Goal: Task Accomplishment & Management: Use online tool/utility

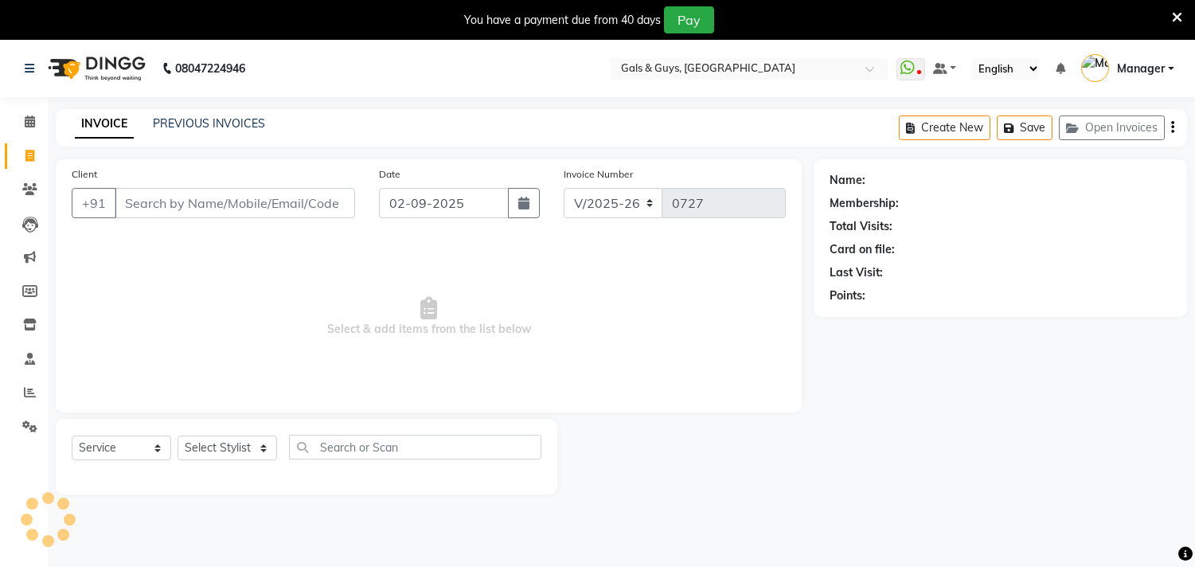
select select "7505"
select select "service"
click at [263, 205] on input "Client" at bounding box center [235, 203] width 240 height 30
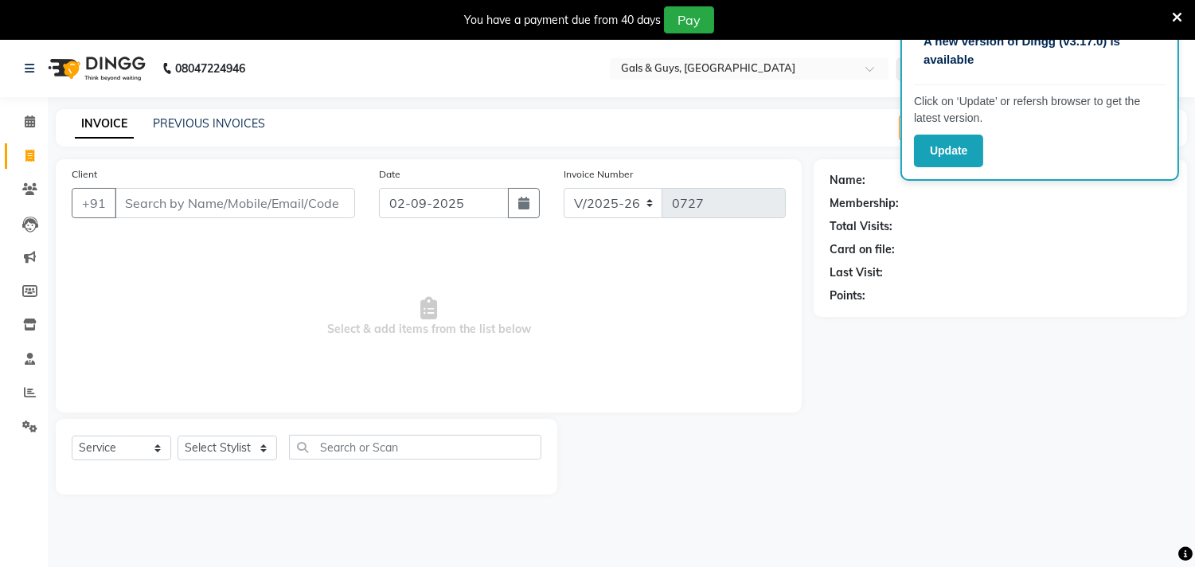
click at [250, 216] on input "Client" at bounding box center [235, 203] width 240 height 30
click at [255, 199] on input "Client" at bounding box center [235, 203] width 240 height 30
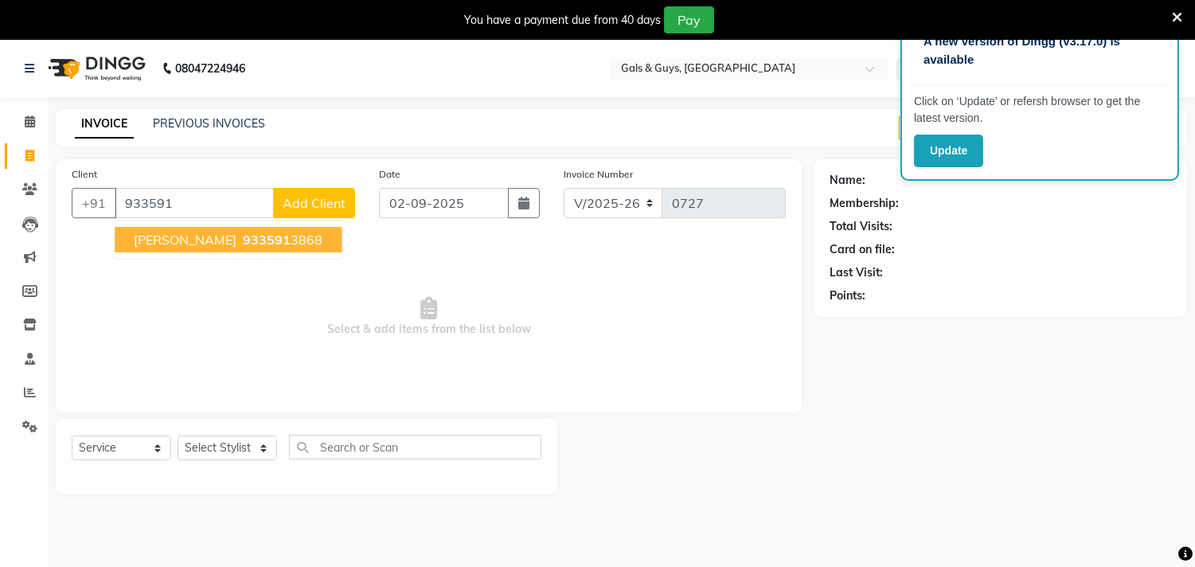
click at [248, 241] on span "933591" at bounding box center [267, 240] width 48 height 16
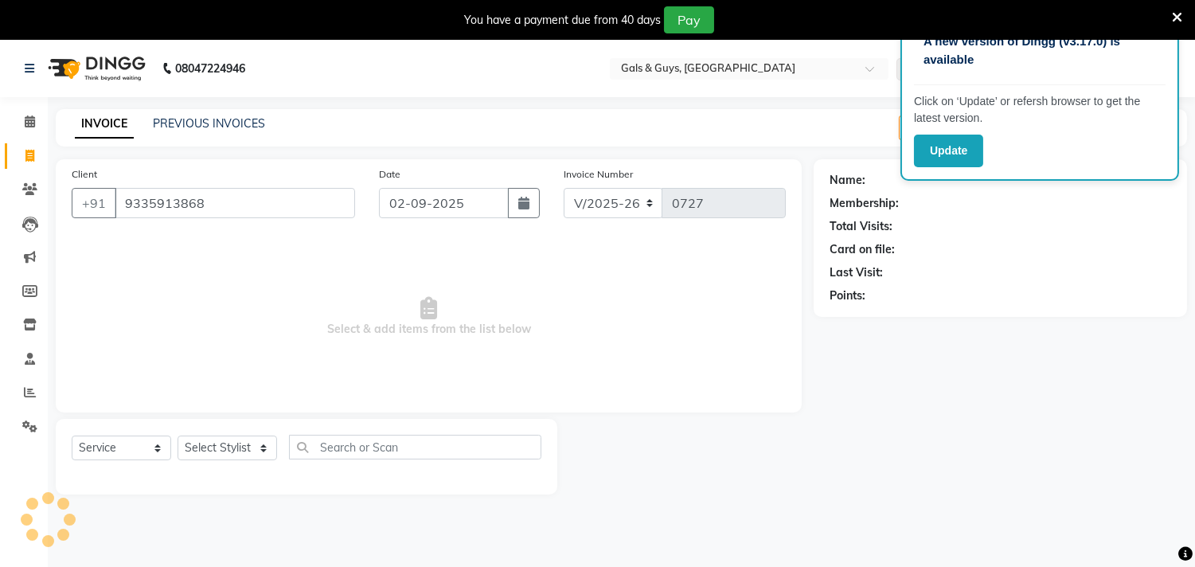
type input "9335913868"
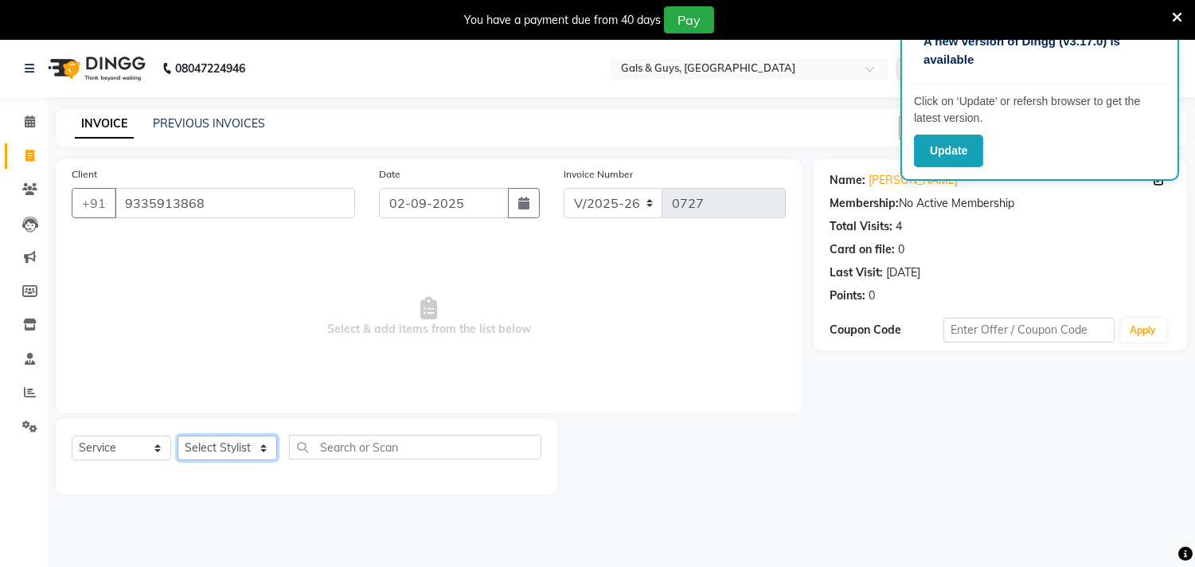
click at [225, 447] on select "Select Stylist [PERSON_NAME] ADVANCE ALKA [PERSON_NAME] B-WAX KUNAL Manager MEM…" at bounding box center [226, 447] width 99 height 25
select select "89770"
click at [177, 436] on select "Select Stylist [PERSON_NAME] ADVANCE ALKA [PERSON_NAME] B-WAX KUNAL Manager MEM…" at bounding box center [226, 447] width 99 height 25
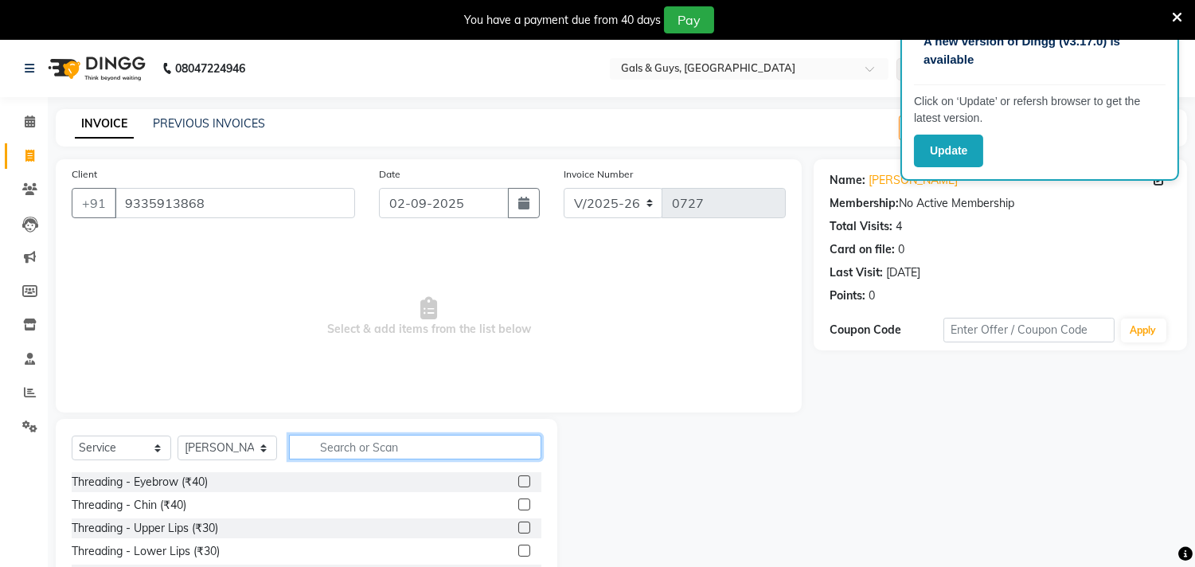
click at [376, 454] on input "text" at bounding box center [415, 447] width 252 height 25
type input "1"
type input "hair"
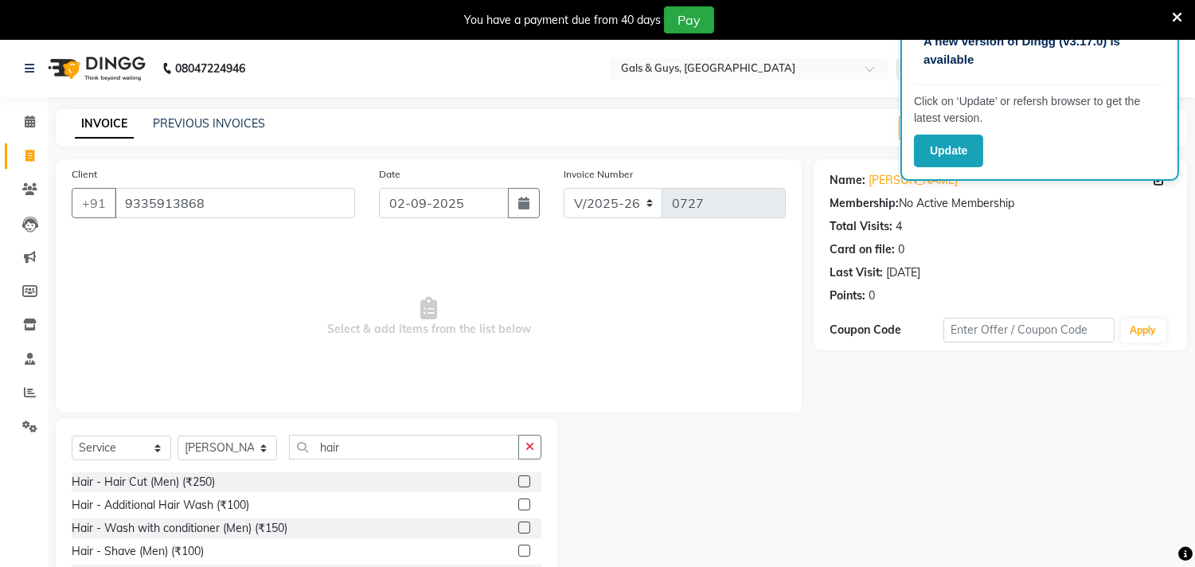
click at [518, 528] on label at bounding box center [524, 527] width 12 height 12
click at [518, 528] on input "checkbox" at bounding box center [523, 528] width 10 height 10
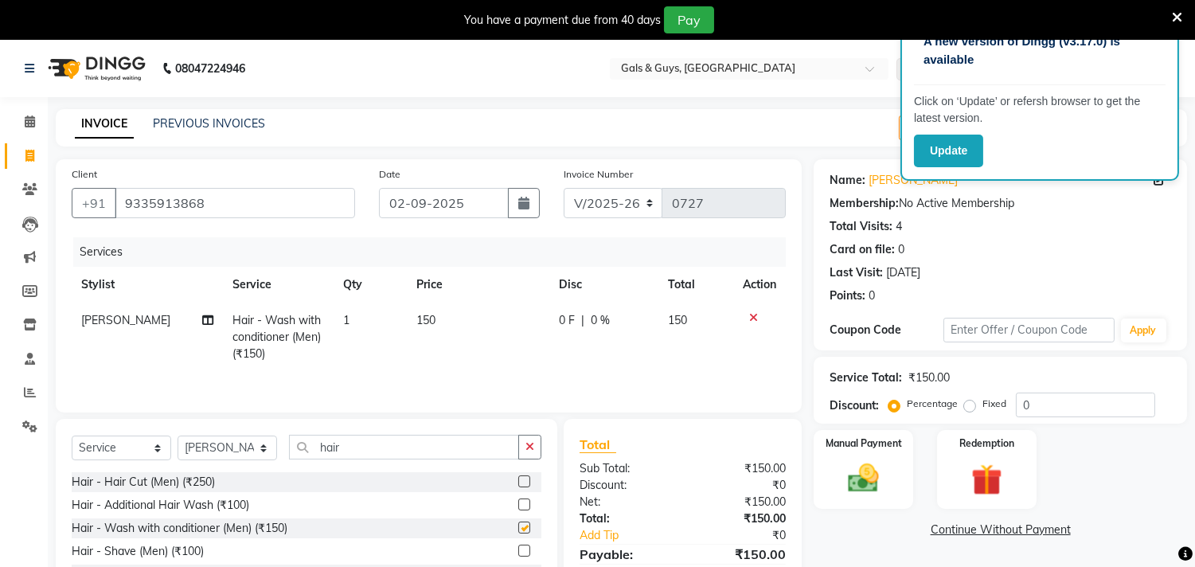
checkbox input "false"
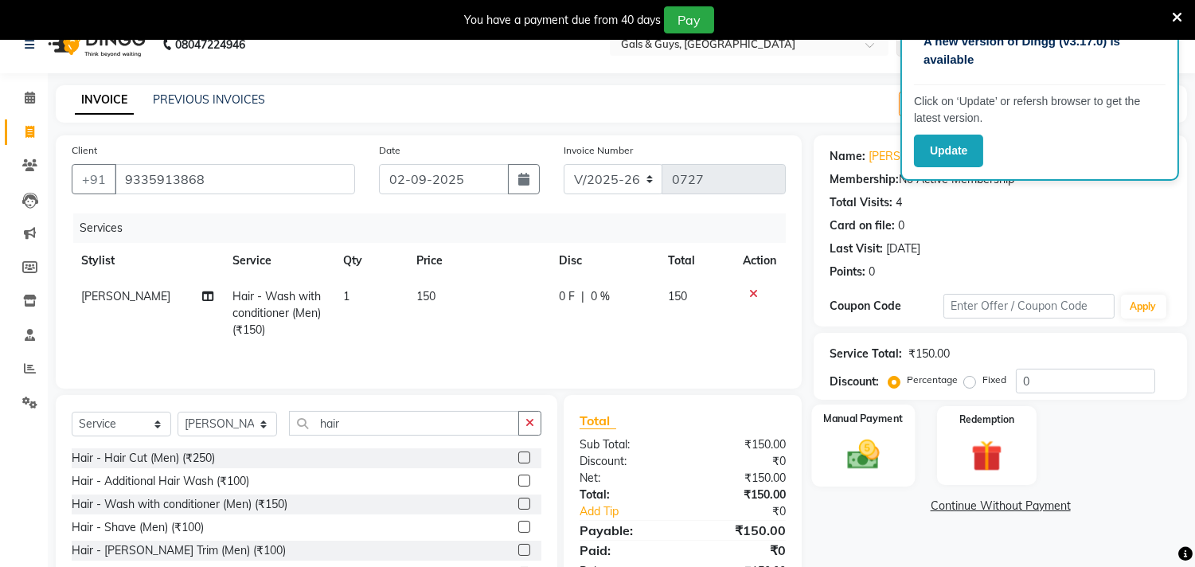
click at [887, 439] on img at bounding box center [863, 454] width 53 height 37
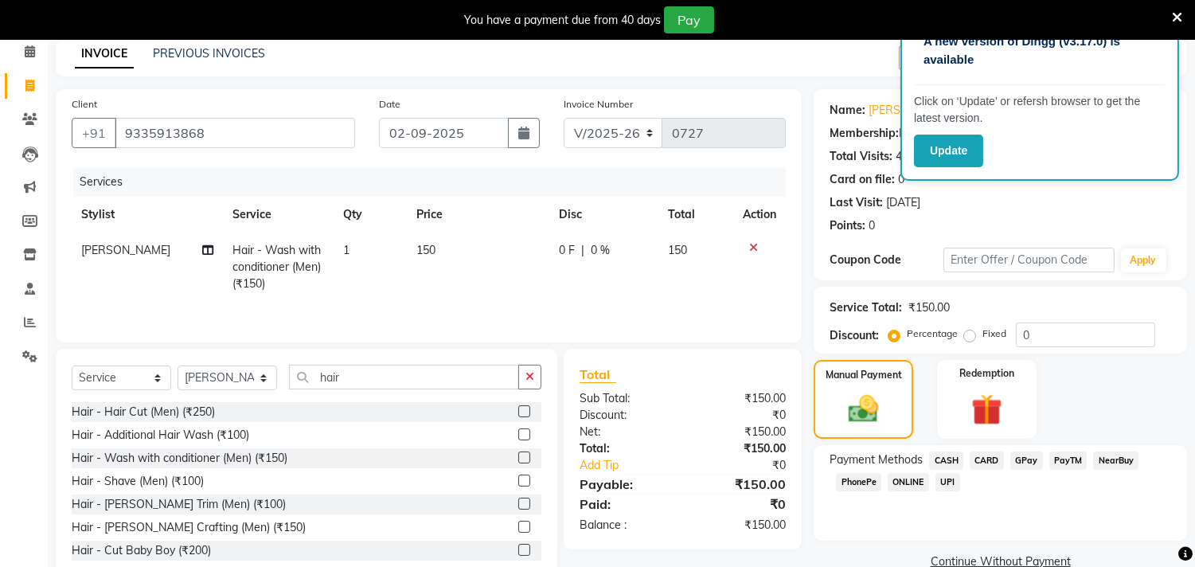
scroll to position [112, 0]
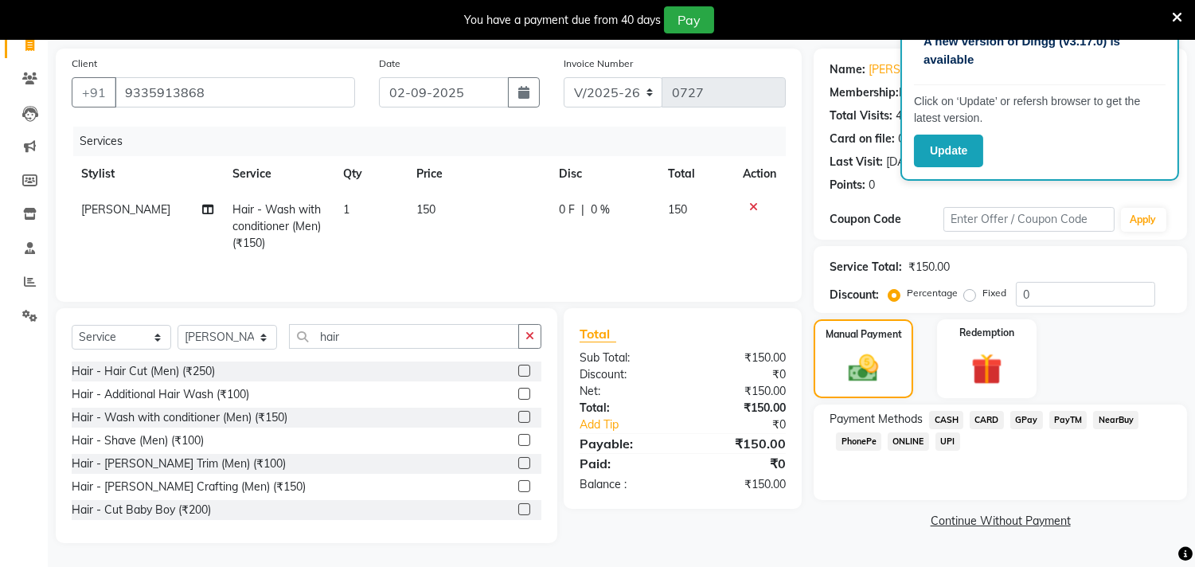
click at [1025, 420] on span "GPay" at bounding box center [1026, 420] width 33 height 18
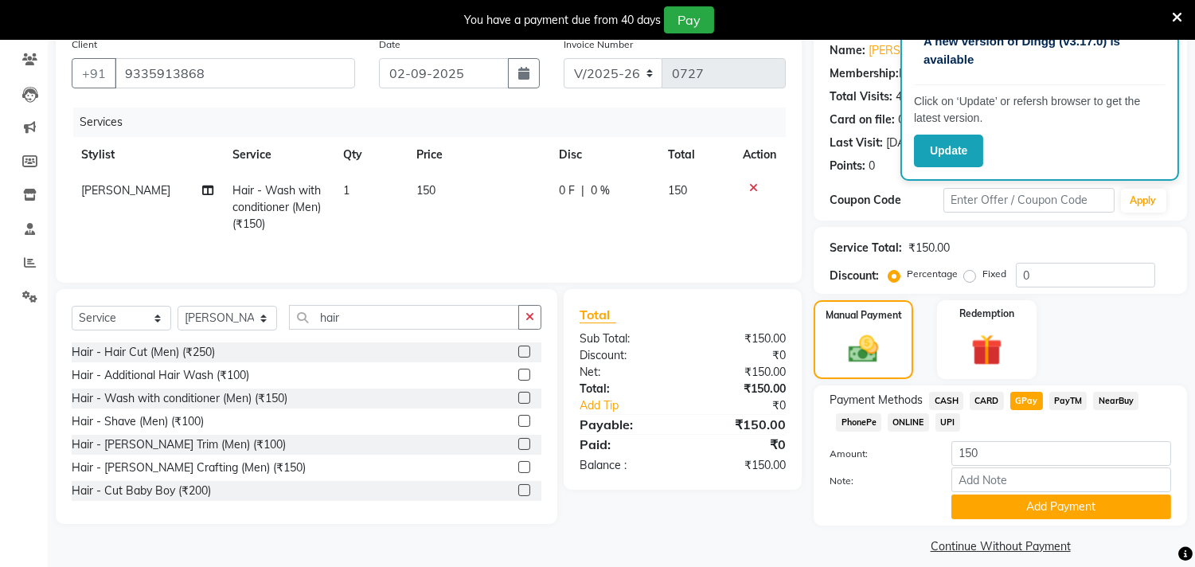
scroll to position [145, 0]
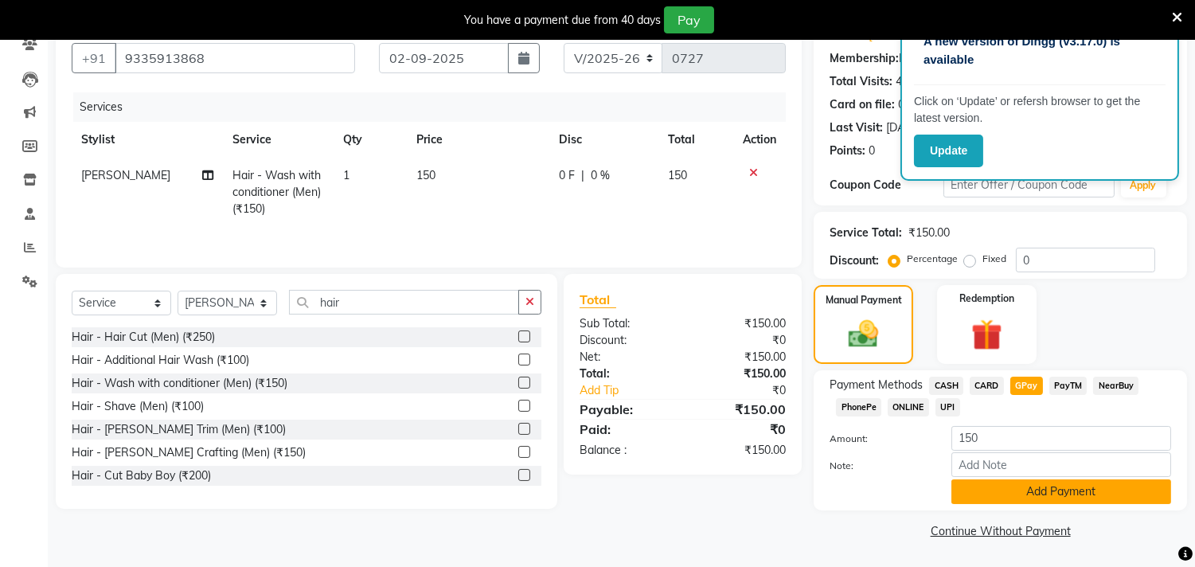
click at [1032, 489] on button "Add Payment" at bounding box center [1061, 491] width 220 height 25
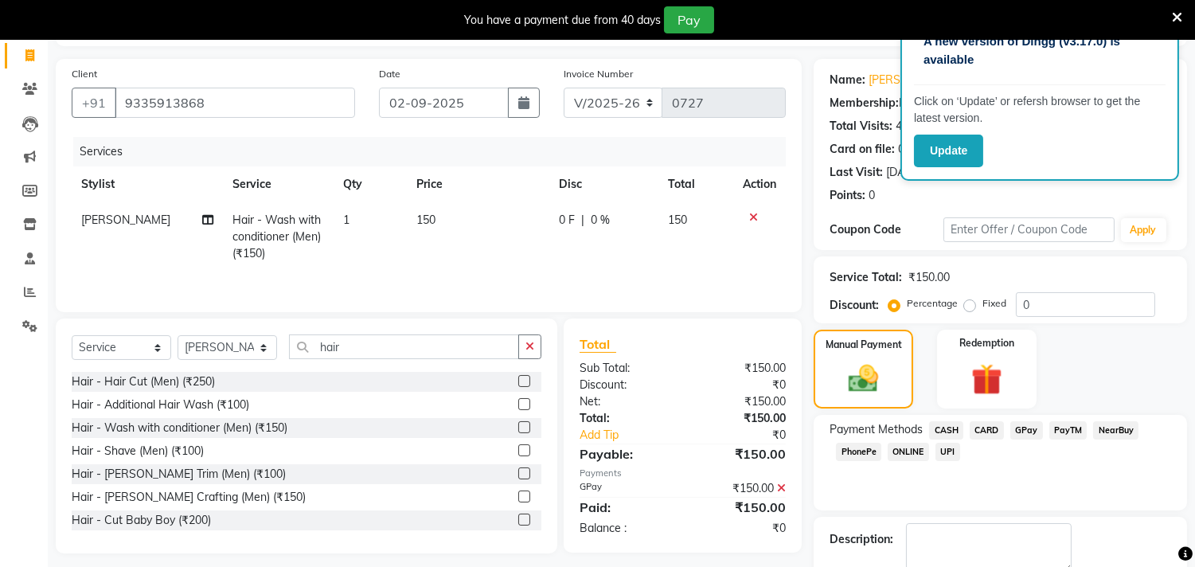
scroll to position [189, 0]
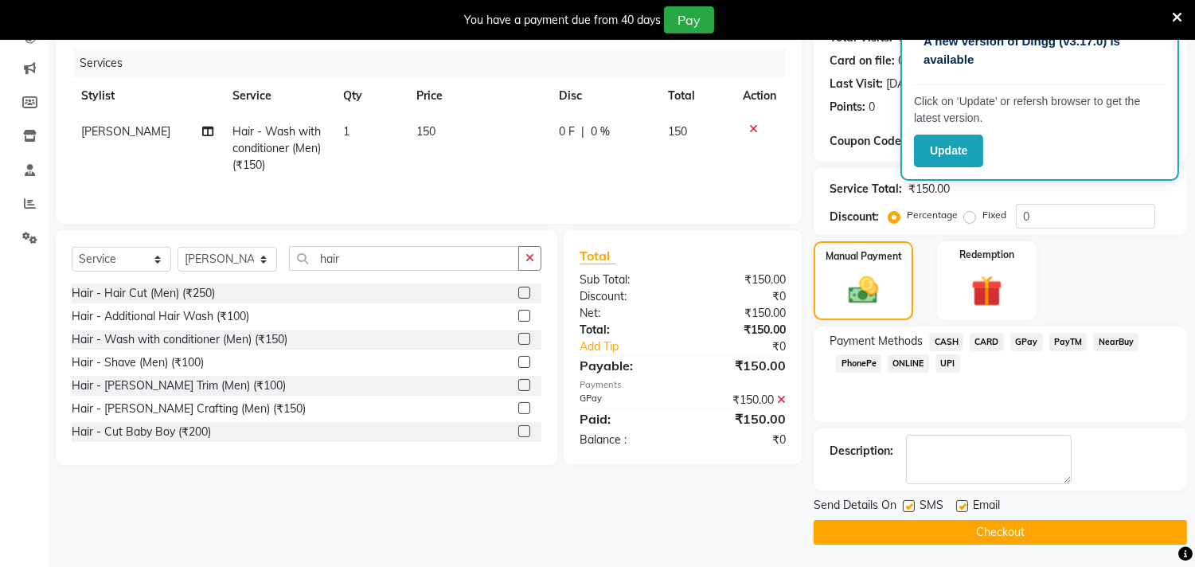
click at [900, 537] on button "Checkout" at bounding box center [999, 532] width 373 height 25
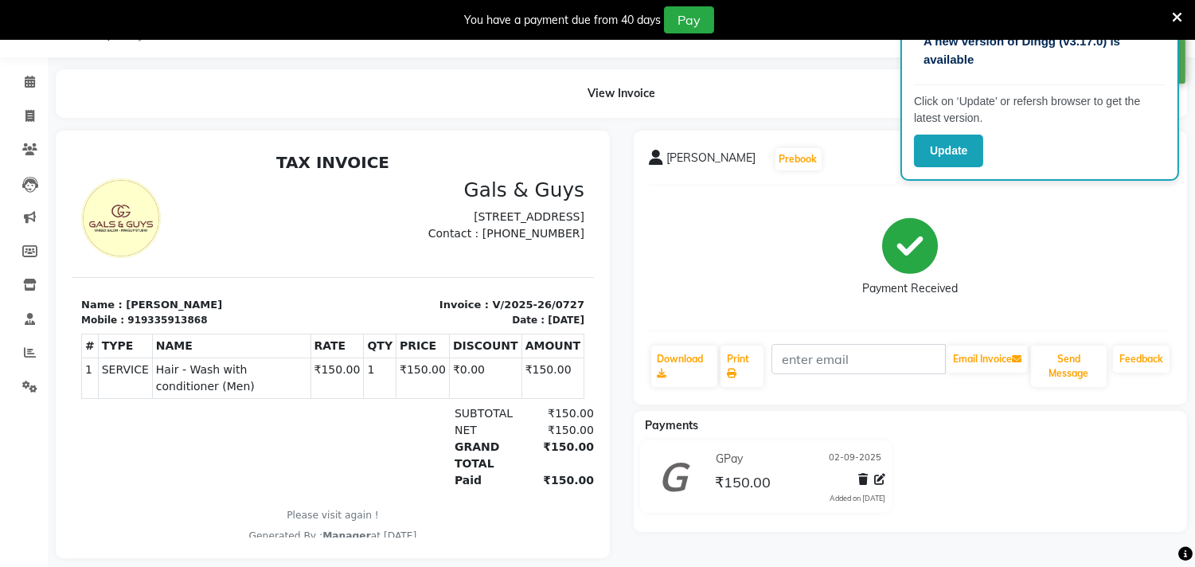
scroll to position [67, 0]
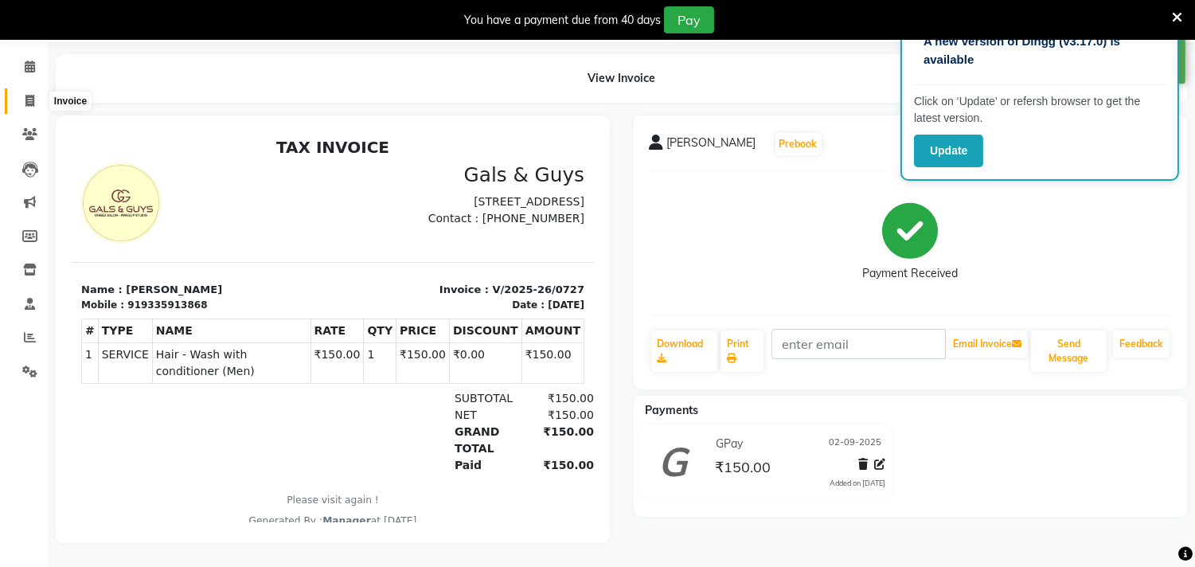
click at [32, 95] on icon at bounding box center [29, 101] width 9 height 12
select select "service"
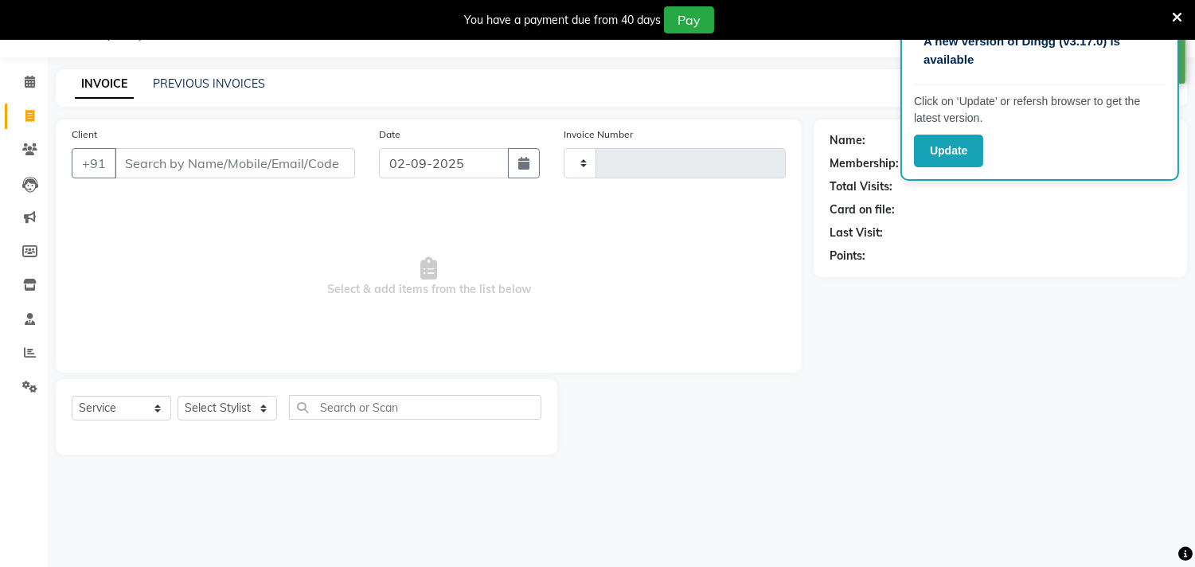
scroll to position [40, 0]
type input "0728"
select select "7505"
click at [130, 415] on select "Select Service Product Membership Package Voucher Prepaid Gift Card" at bounding box center [121, 408] width 99 height 25
click at [295, 327] on span "Select & add items from the list below" at bounding box center [429, 276] width 714 height 159
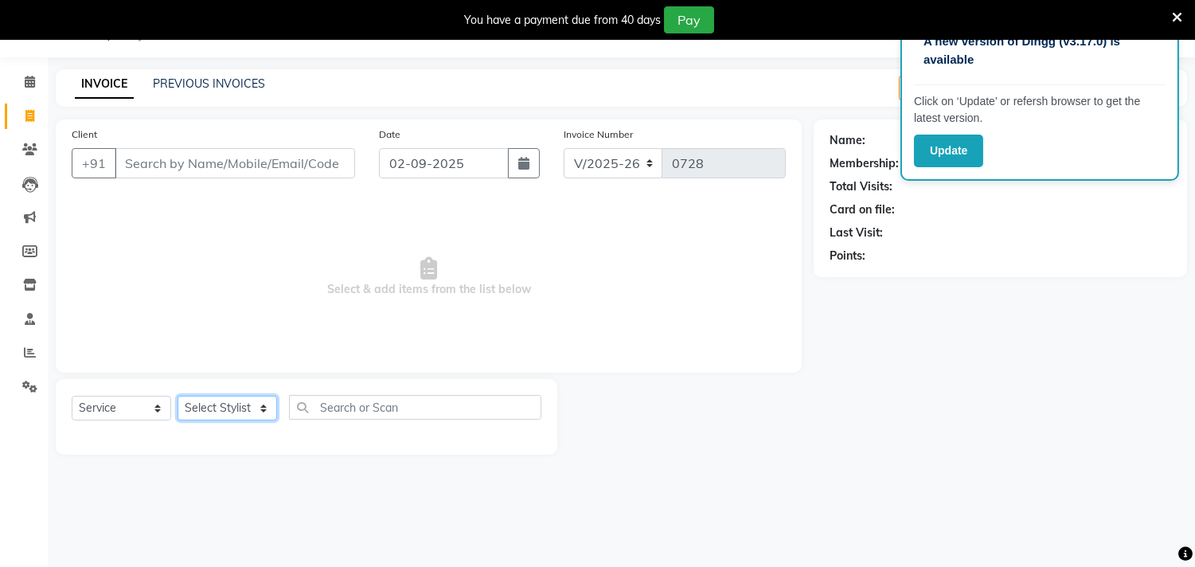
click at [249, 411] on select "Select Stylist [PERSON_NAME] ADVANCE ALKA [PERSON_NAME] B-WAX KUNAL Manager MEM…" at bounding box center [226, 408] width 99 height 25
select select "89770"
click at [177, 396] on select "Select Stylist [PERSON_NAME] ADVANCE ALKA [PERSON_NAME] B-WAX KUNAL Manager MEM…" at bounding box center [226, 408] width 99 height 25
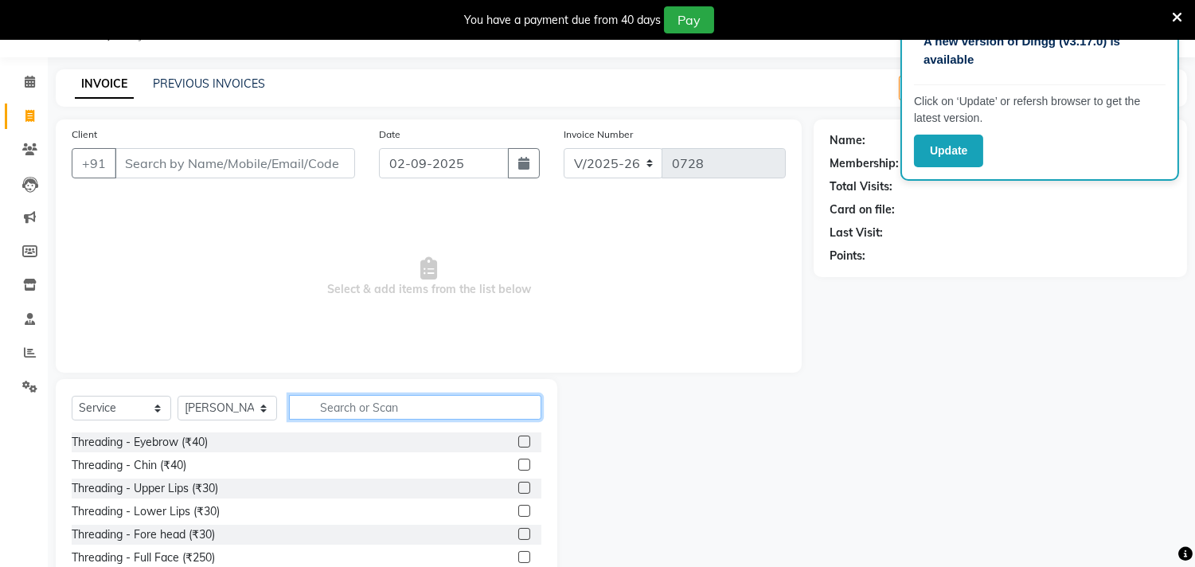
click at [319, 402] on input "text" at bounding box center [415, 407] width 252 height 25
type input "h"
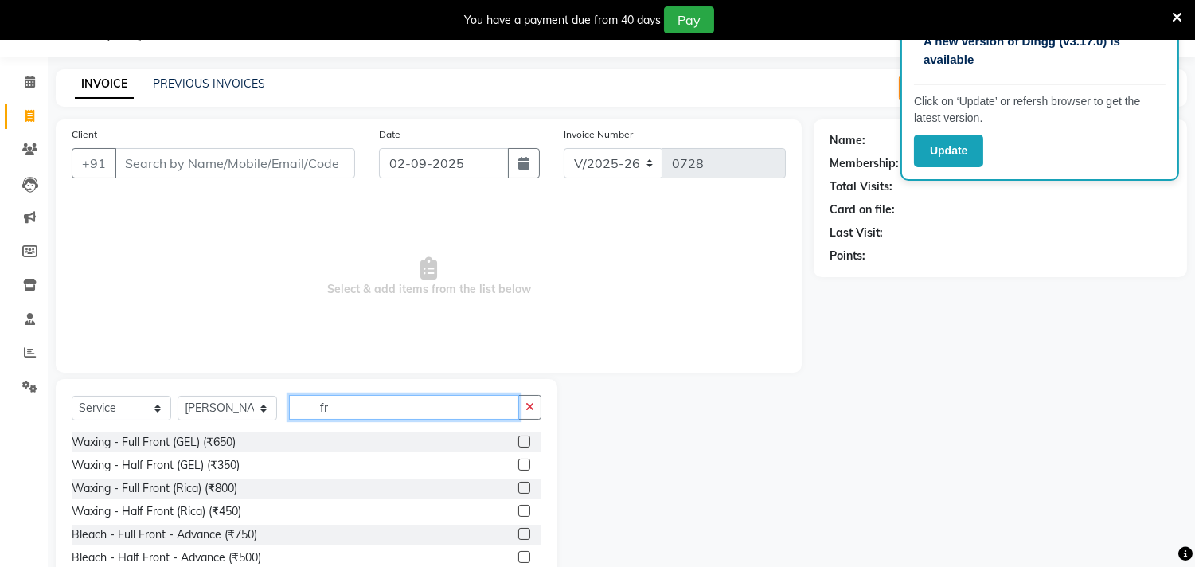
scroll to position [110, 0]
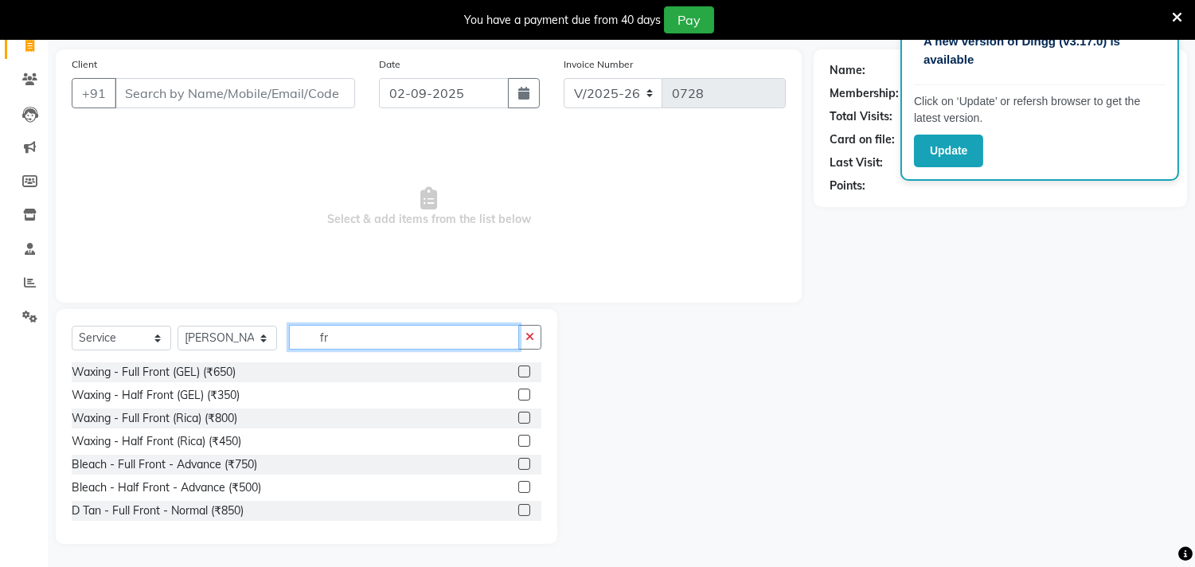
type input "f"
type input "250"
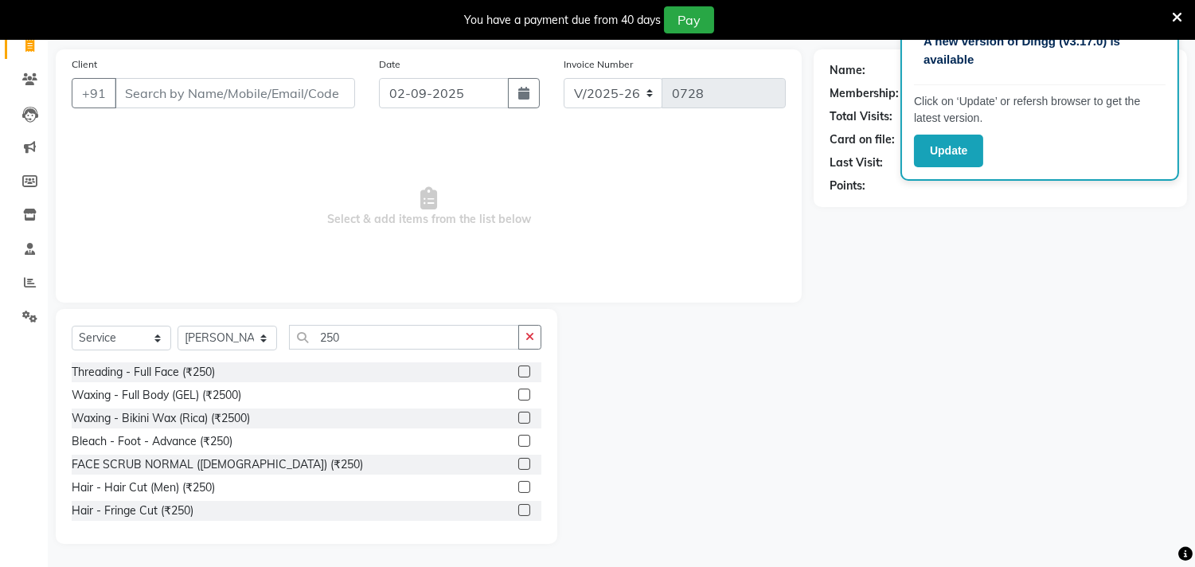
click at [518, 508] on label at bounding box center [524, 510] width 12 height 12
click at [518, 508] on input "checkbox" at bounding box center [523, 510] width 10 height 10
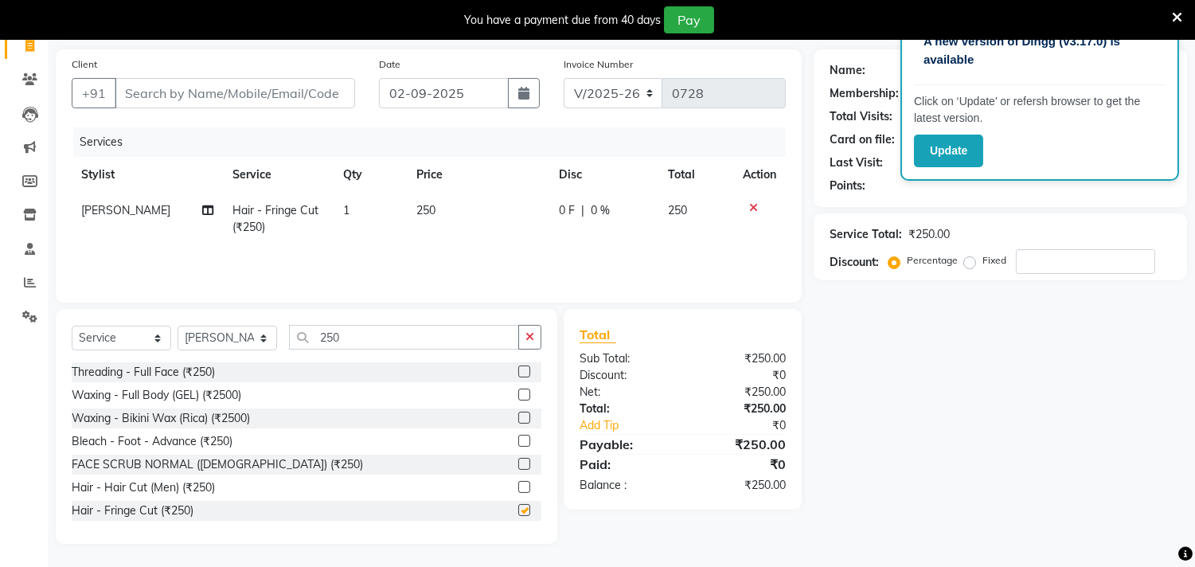
checkbox input "false"
click at [229, 94] on input "Client" at bounding box center [235, 93] width 240 height 30
type input "6"
type input "0"
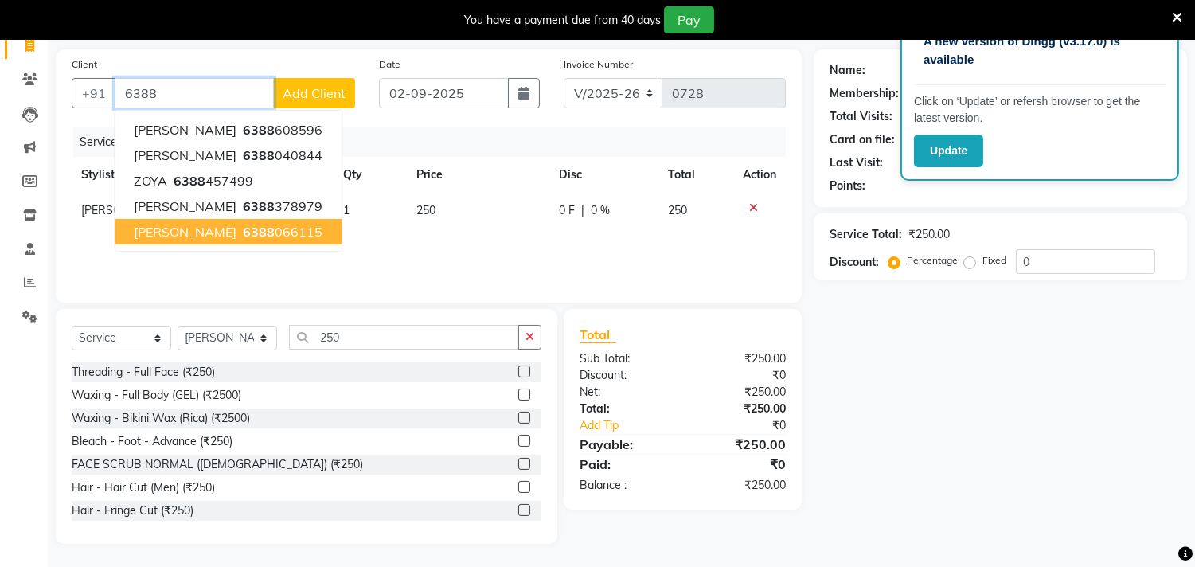
click at [164, 237] on span "[PERSON_NAME]" at bounding box center [185, 232] width 103 height 16
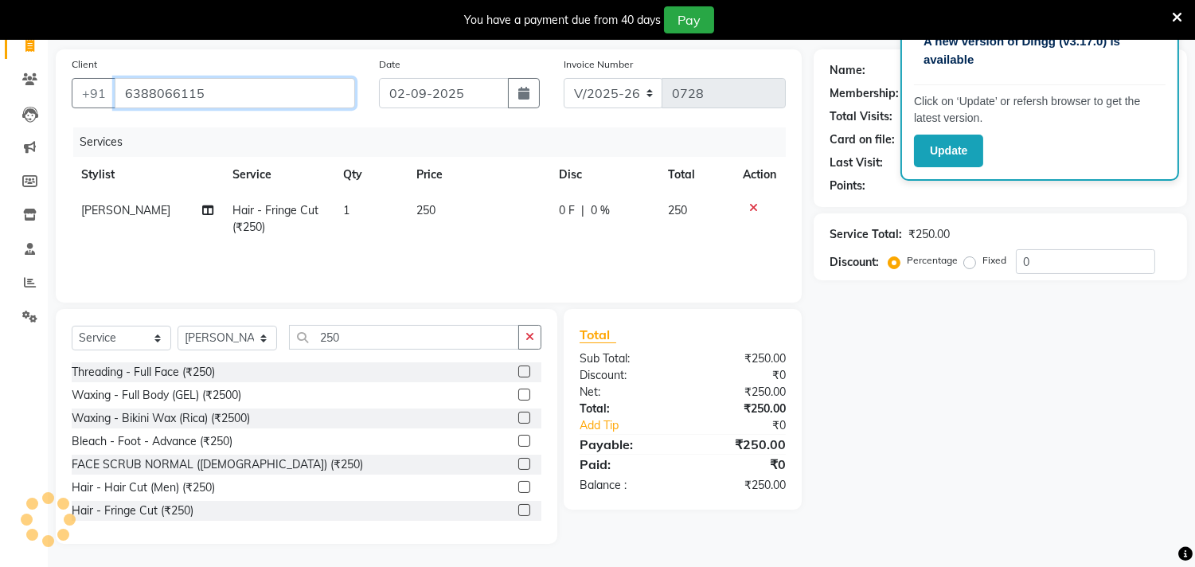
type input "6388066115"
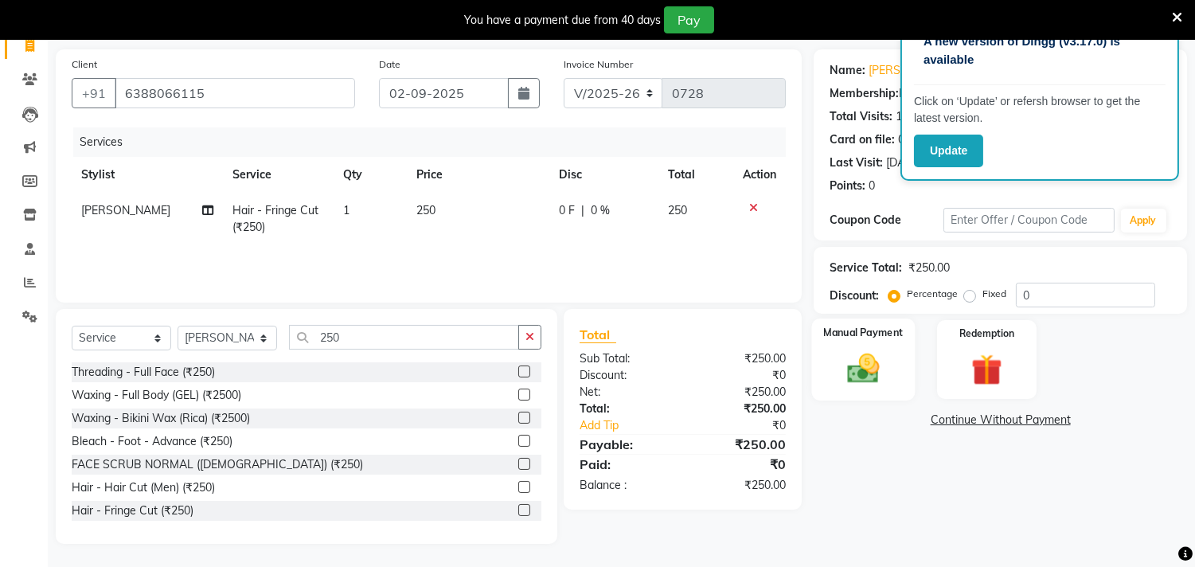
click at [889, 368] on div "Manual Payment" at bounding box center [863, 358] width 103 height 81
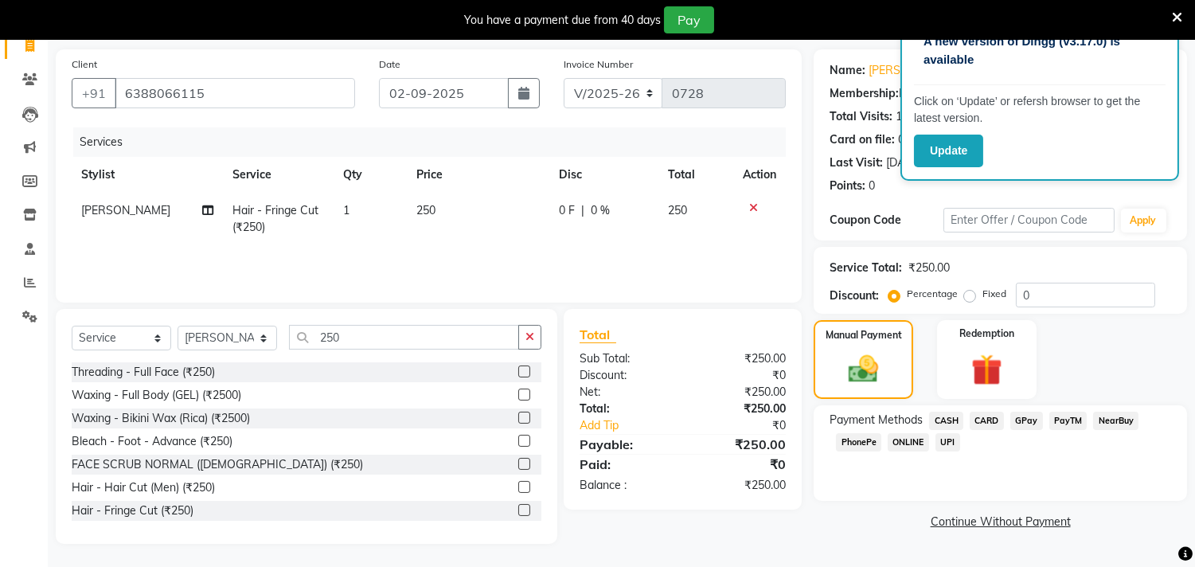
click at [1017, 415] on span "GPay" at bounding box center [1026, 420] width 33 height 18
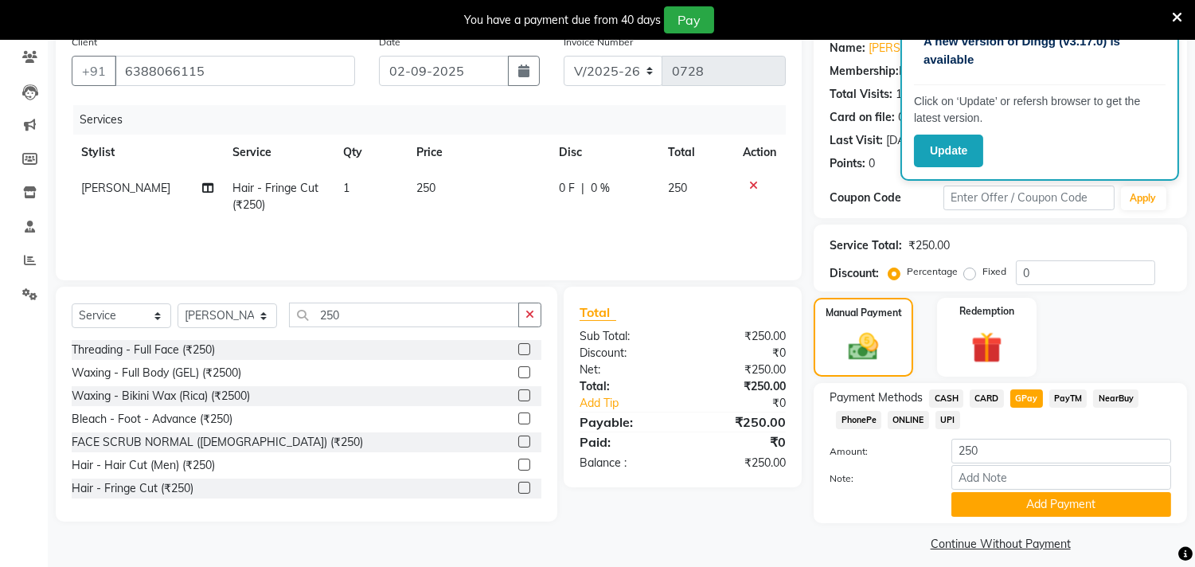
scroll to position [145, 0]
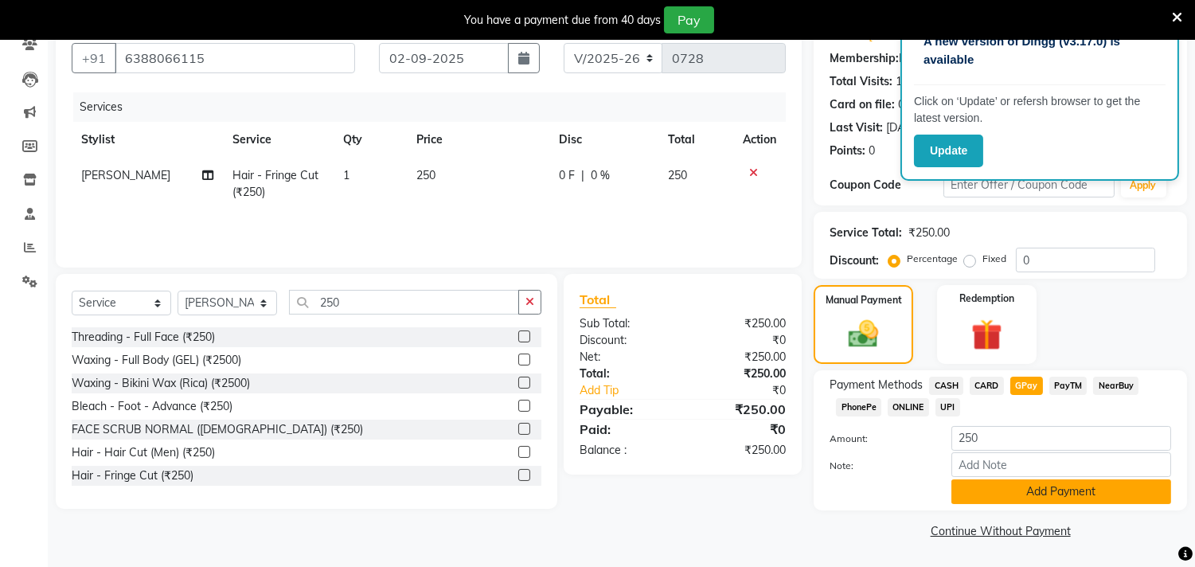
click at [1035, 495] on button "Add Payment" at bounding box center [1061, 491] width 220 height 25
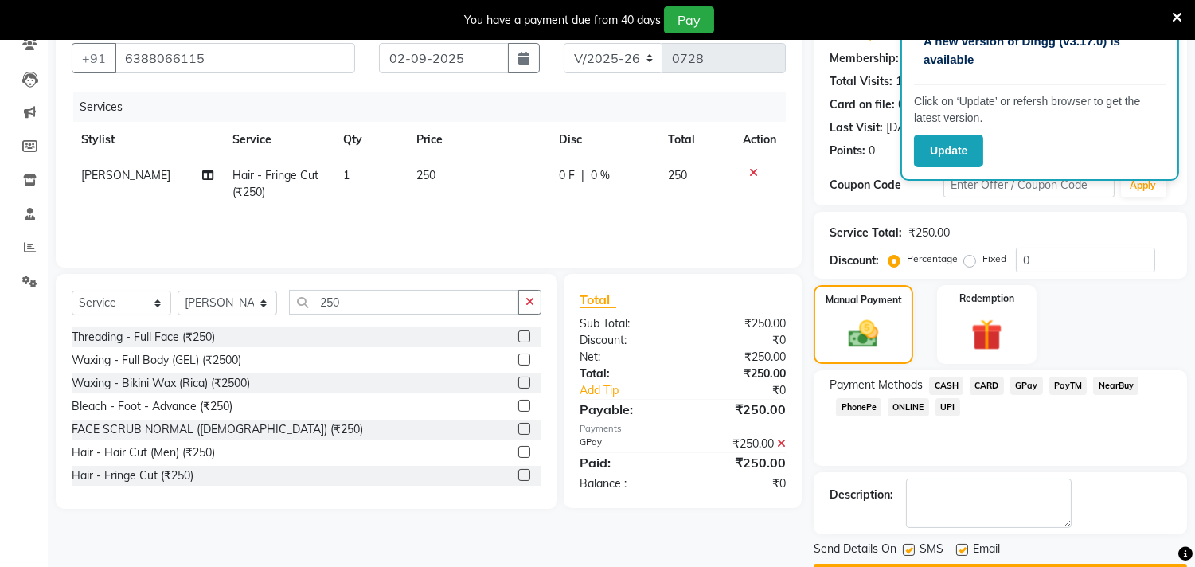
scroll to position [189, 0]
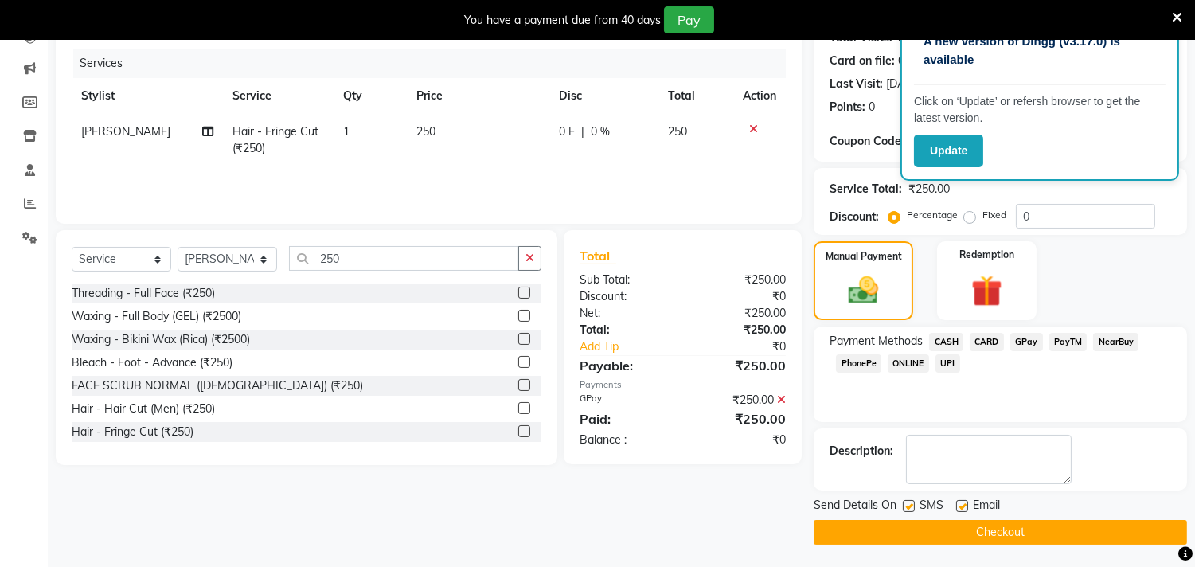
click at [1020, 528] on button "Checkout" at bounding box center [999, 532] width 373 height 25
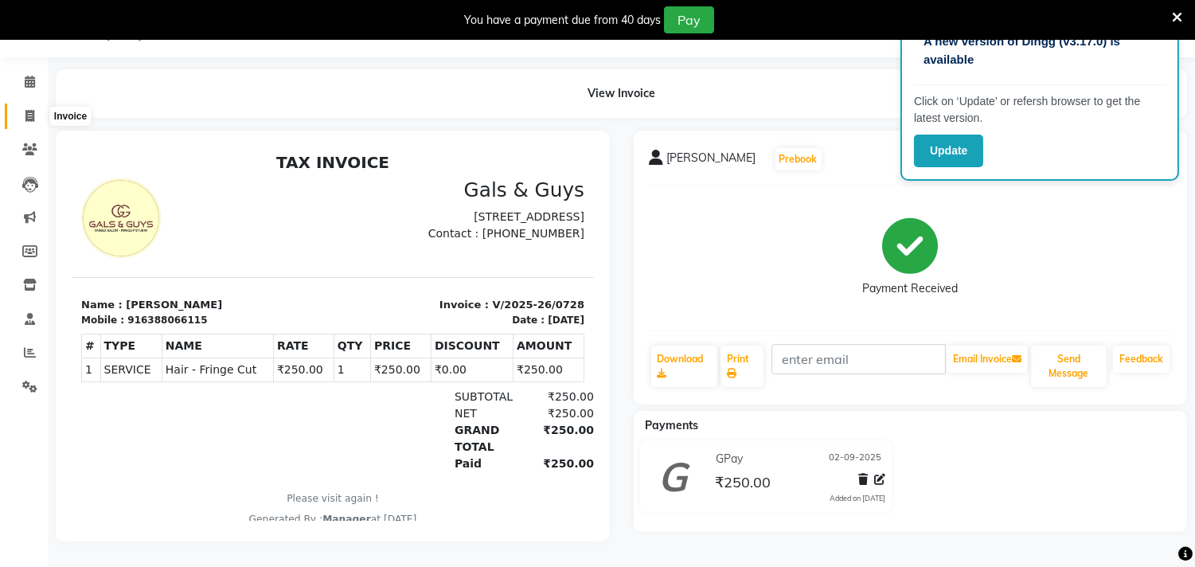
click at [25, 107] on span at bounding box center [30, 116] width 28 height 18
select select "service"
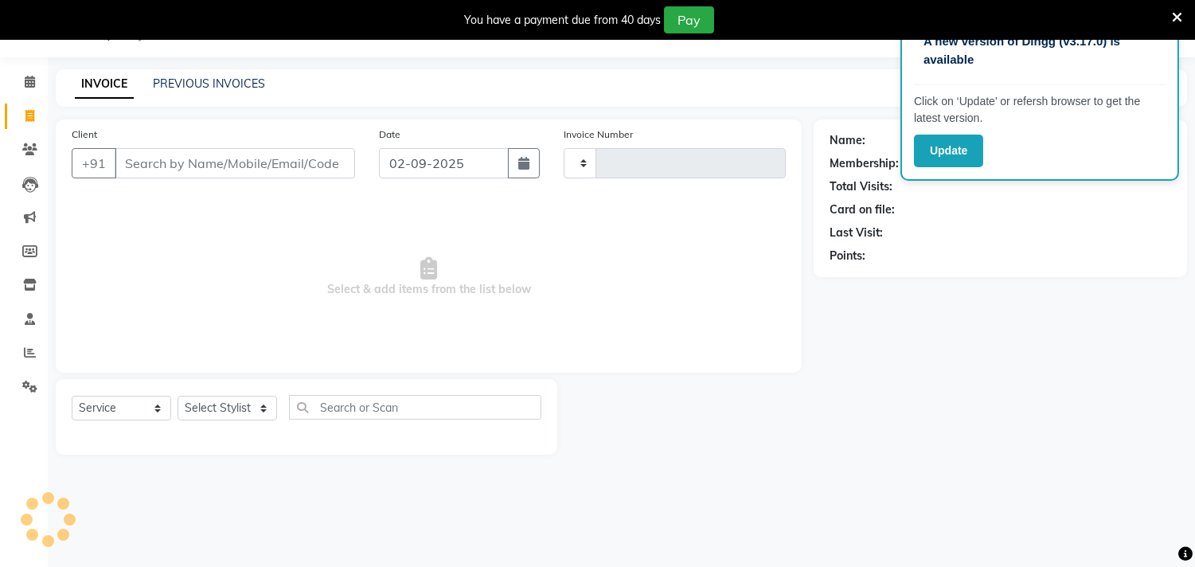
scroll to position [40, 0]
type input "0729"
select select "7505"
